Goal: Use online tool/utility: Utilize a website feature to perform a specific function

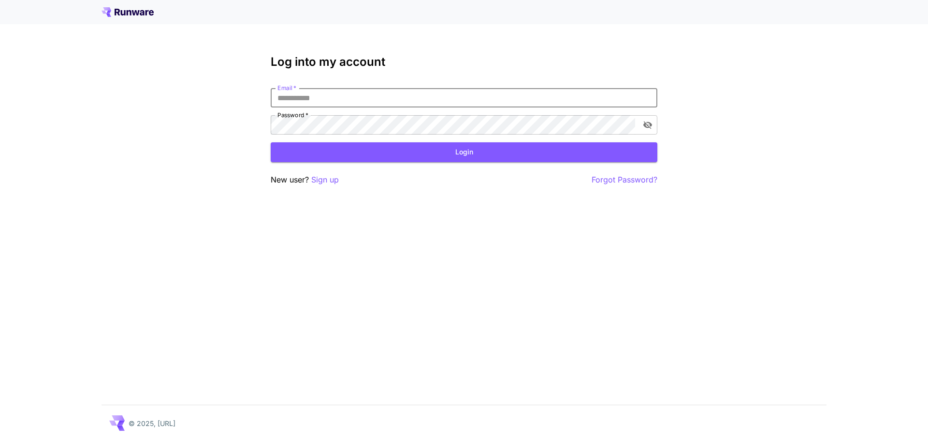
click at [385, 100] on input "Email   *" at bounding box center [464, 97] width 387 height 19
type input "**********"
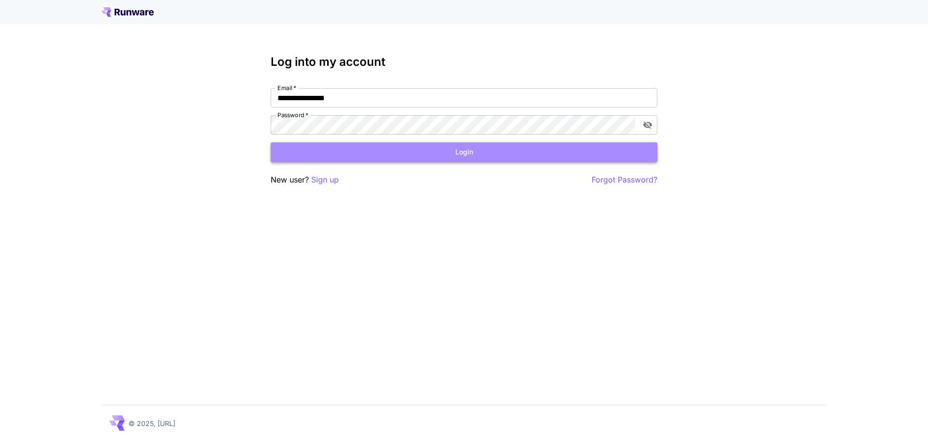
click at [444, 149] on button "Login" at bounding box center [464, 152] width 387 height 20
